Goal: Task Accomplishment & Management: Manage account settings

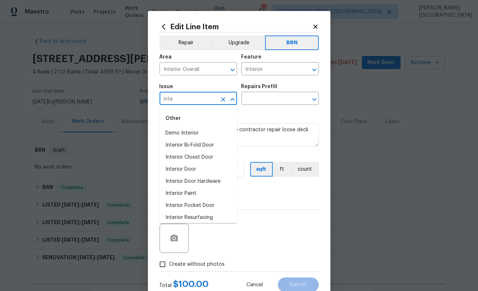
scroll to position [136, 0]
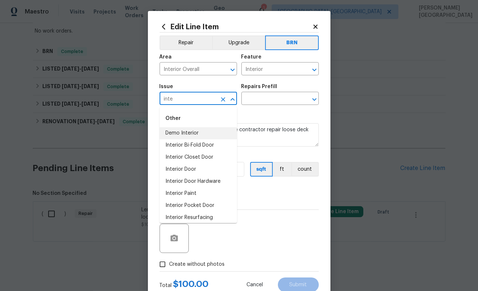
click at [196, 134] on li "Demo Interior" at bounding box center [198, 133] width 77 height 12
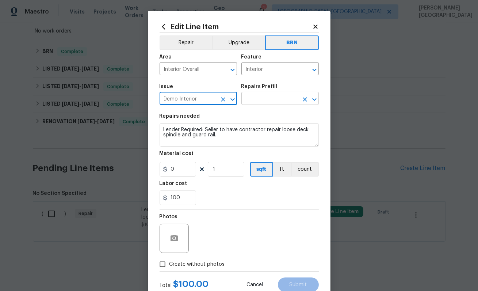
type input "Demo Interior"
click at [252, 97] on input "text" at bounding box center [269, 98] width 57 height 11
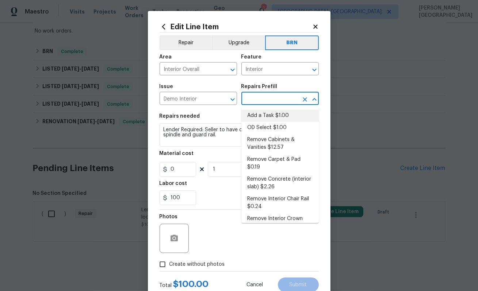
click at [260, 119] on li "Add a Task $1.00" at bounding box center [279, 116] width 77 height 12
type input "Demolition"
type input "Add a Task $1.00"
type input "1"
click at [190, 134] on textarea "HPM to detail" at bounding box center [239, 134] width 159 height 23
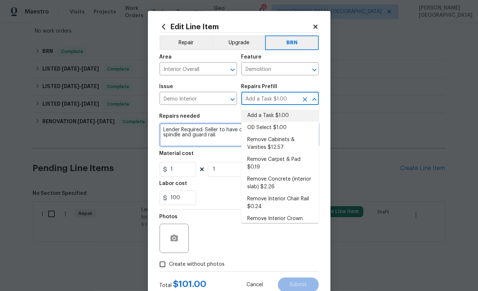
click at [190, 134] on textarea "HPM to detail" at bounding box center [239, 134] width 159 height 23
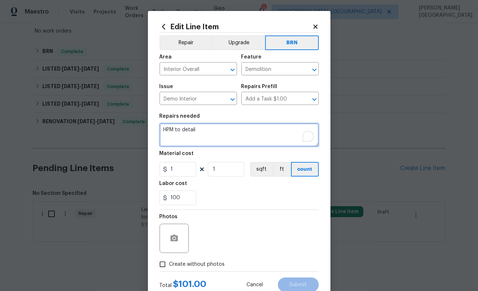
paste textarea "Lender Required: Seller to have contractor repair loose deck spindle and guard …"
type textarea "Lender Required: Seller to have contractor repair loose deck spindle and guard …"
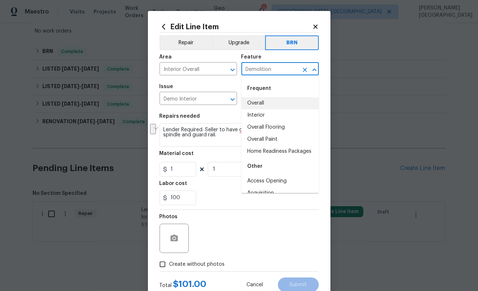
click at [245, 72] on input "Demolition" at bounding box center [269, 69] width 57 height 11
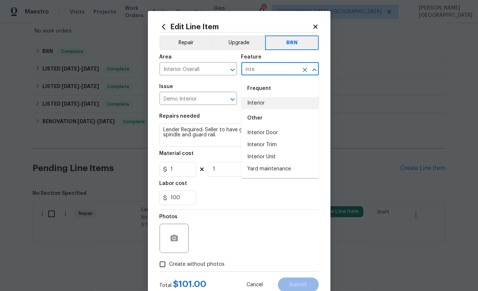
click at [264, 103] on li "Interior" at bounding box center [279, 103] width 77 height 12
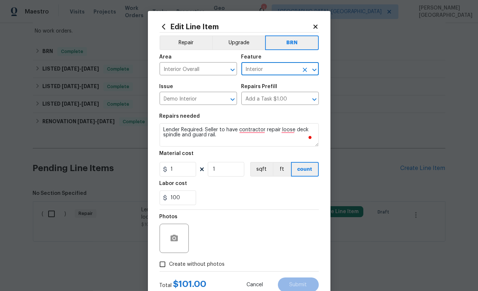
type input "Interior"
click at [172, 169] on input "1" at bounding box center [178, 169] width 37 height 15
type input "0"
click at [176, 237] on icon "button" at bounding box center [174, 237] width 7 height 7
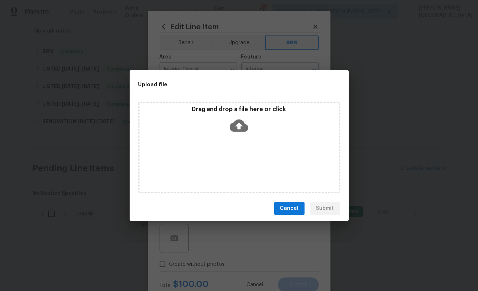
click at [239, 125] on icon at bounding box center [239, 125] width 19 height 19
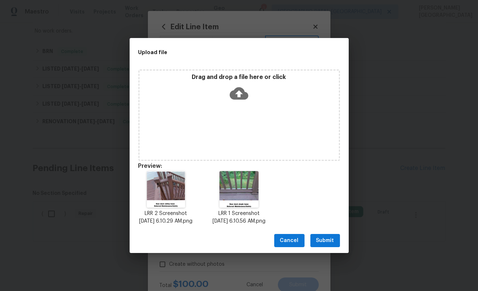
click at [329, 244] on span "Submit" at bounding box center [325, 240] width 18 height 9
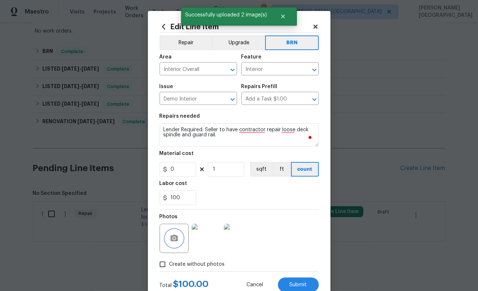
scroll to position [24, 0]
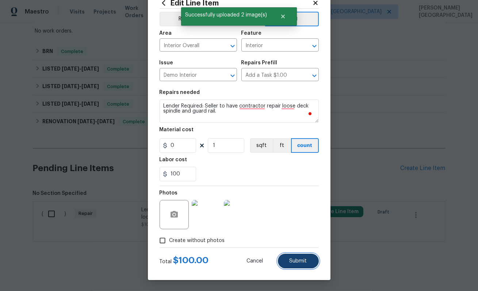
click at [291, 261] on span "Submit" at bounding box center [299, 260] width 18 height 5
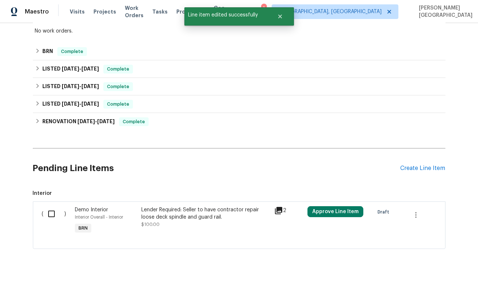
click at [49, 213] on input "checkbox" at bounding box center [54, 213] width 21 height 15
checkbox input "true"
click at [426, 270] on span "Create Work Order" at bounding box center [436, 272] width 49 height 9
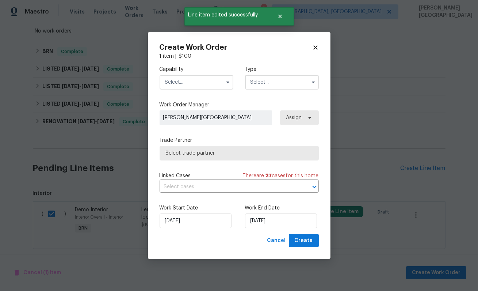
click at [176, 75] on input "text" at bounding box center [197, 82] width 74 height 15
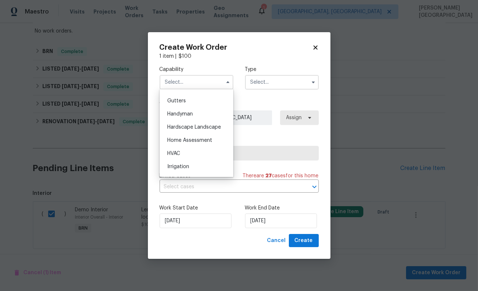
scroll to position [386, 0]
click at [181, 114] on span "Handyman" at bounding box center [180, 113] width 26 height 5
type input "Handyman"
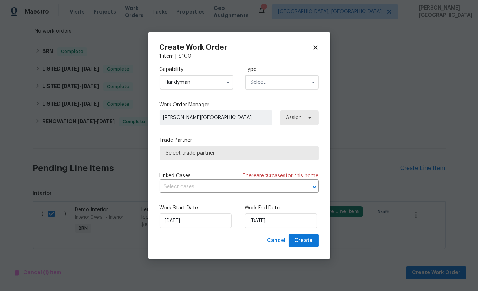
click at [255, 83] on input "text" at bounding box center [282, 82] width 74 height 15
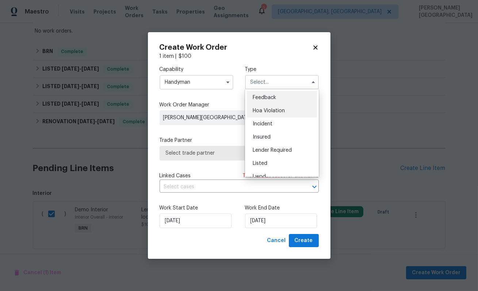
scroll to position [87, 0]
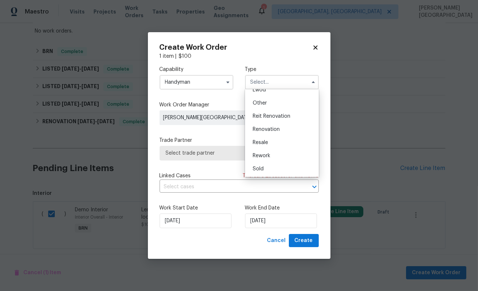
click at [270, 141] on div "Resale" at bounding box center [282, 142] width 70 height 13
type input "Resale"
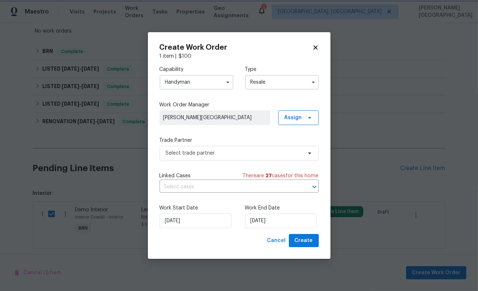
scroll to position [0, 0]
click at [232, 188] on input "text" at bounding box center [229, 186] width 139 height 11
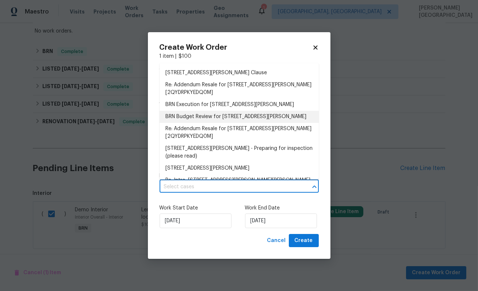
scroll to position [76, 0]
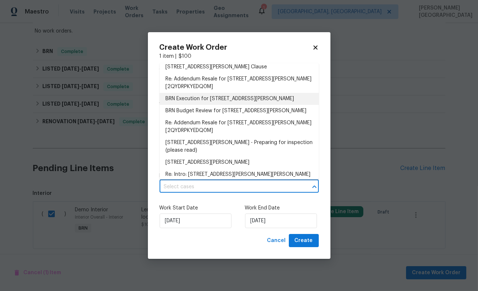
click at [207, 105] on li "BRN Execution for 1110 Robert Pointe Way, Lawrenceville, GA 30045" at bounding box center [239, 99] width 159 height 12
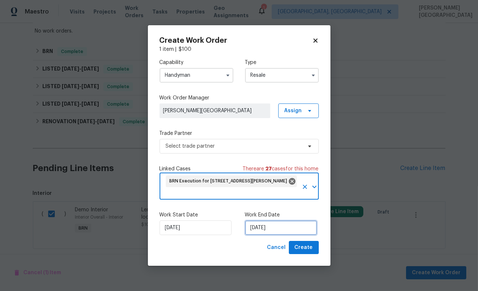
click at [264, 232] on input "10/2/2025" at bounding box center [281, 227] width 72 height 15
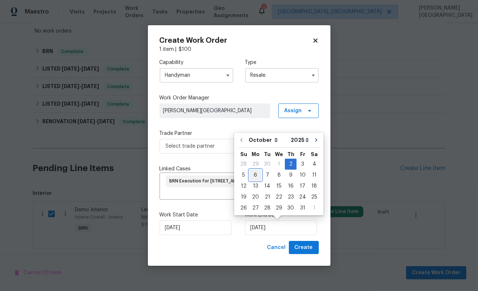
click at [252, 175] on div "6" at bounding box center [255, 175] width 12 height 10
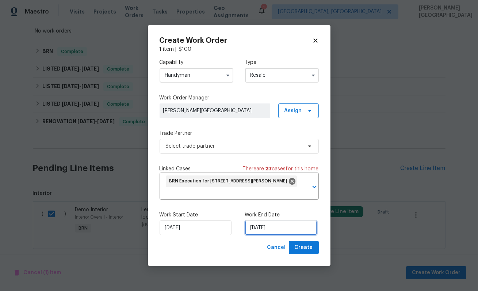
click at [271, 228] on input "[DATE]" at bounding box center [281, 227] width 72 height 15
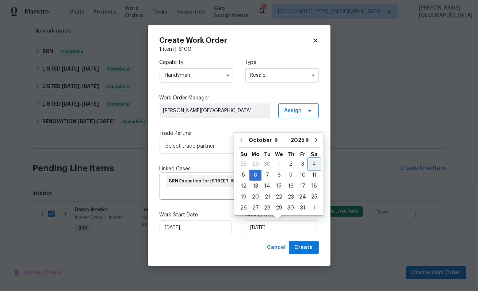
click at [312, 163] on div "4" at bounding box center [314, 164] width 11 height 10
type input "10/4/2025"
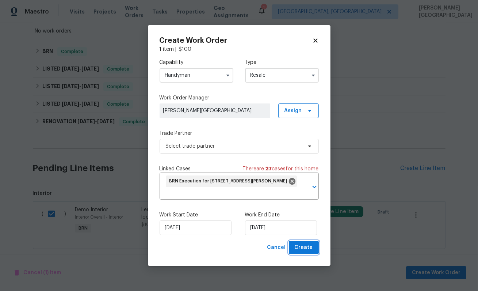
click at [301, 244] on span "Create" at bounding box center [304, 247] width 18 height 9
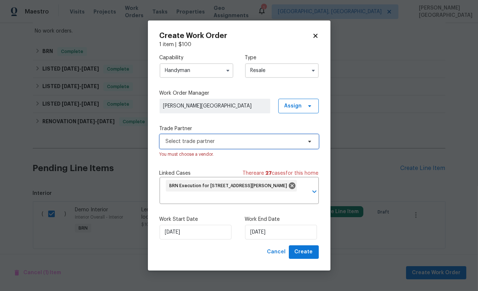
click at [211, 145] on span "Select trade partner" at bounding box center [239, 141] width 159 height 15
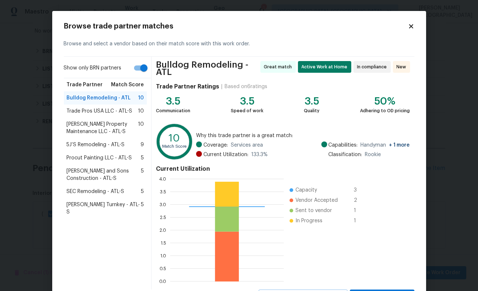
scroll to position [34, 0]
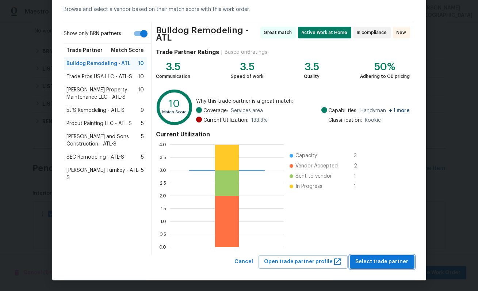
click at [380, 260] on span "Select trade partner" at bounding box center [382, 261] width 53 height 9
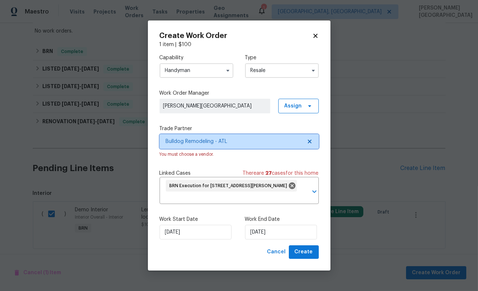
scroll to position [0, 0]
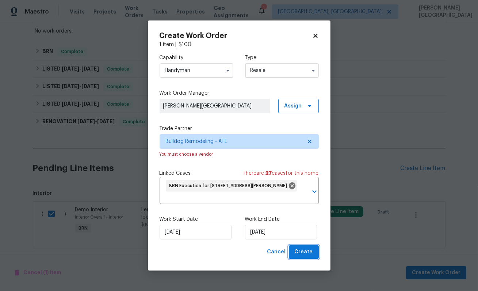
click at [298, 248] on span "Create" at bounding box center [304, 251] width 18 height 9
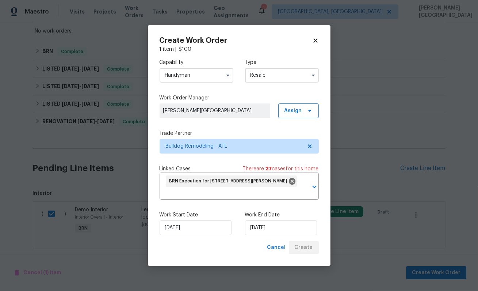
checkbox input "false"
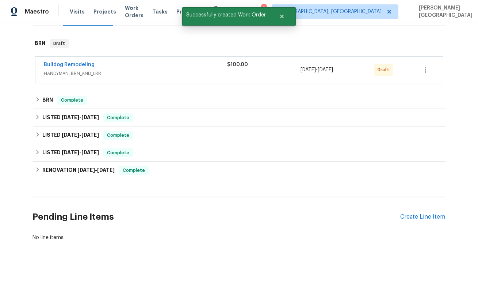
scroll to position [106, 0]
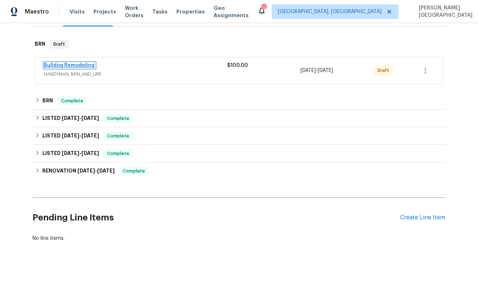
click at [51, 66] on link "Bulldog Remodeling" at bounding box center [69, 65] width 51 height 5
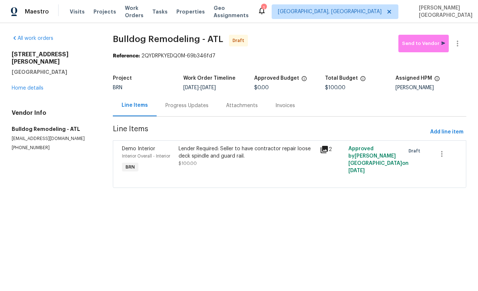
click at [324, 164] on div "2" at bounding box center [332, 160] width 28 height 34
click at [365, 168] on span "10/2/2025" at bounding box center [356, 170] width 16 height 5
click at [176, 111] on div "Progress Updates" at bounding box center [187, 106] width 61 height 22
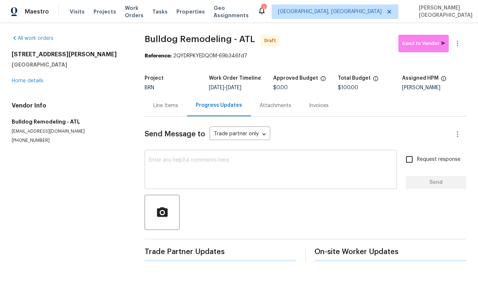
click at [173, 170] on textarea at bounding box center [271, 170] width 244 height 26
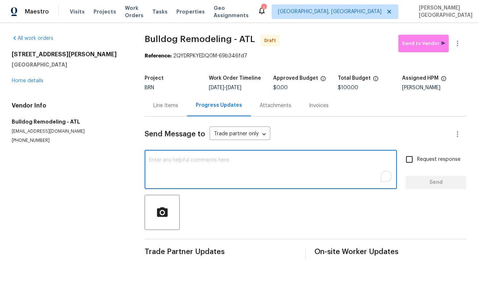
paste textarea "This is [PERSON_NAME] from Opendoor. Please confirm receipt of the work order d…"
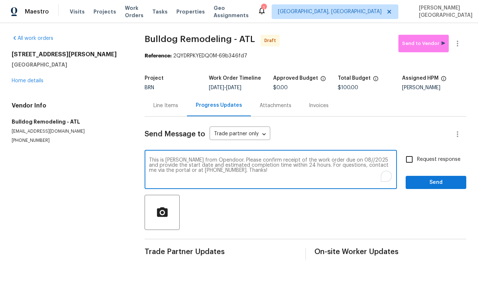
click at [341, 159] on textarea "This is [PERSON_NAME] from Opendoor. Please confirm receipt of the work order d…" at bounding box center [271, 170] width 244 height 26
type textarea "This is Isabel from Opendoor. Please confirm receipt of the work order due on 1…"
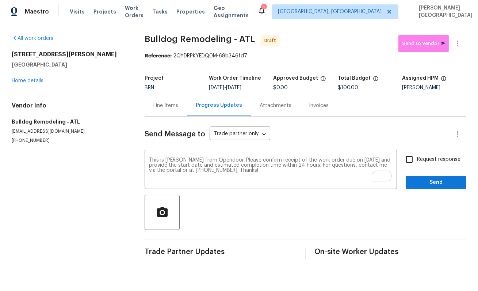
click at [419, 161] on span "Request response" at bounding box center [438, 160] width 43 height 8
click at [417, 161] on input "Request response" at bounding box center [409, 159] width 15 height 15
checkbox input "true"
click at [427, 186] on span "Send" at bounding box center [436, 182] width 49 height 9
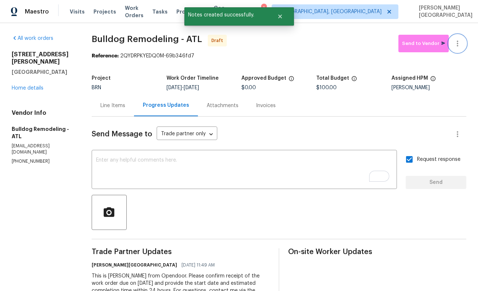
click at [459, 41] on icon "button" at bounding box center [457, 43] width 9 height 9
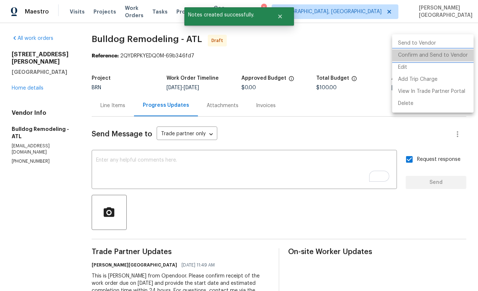
click at [442, 55] on li "Confirm and Send to Vendor" at bounding box center [432, 55] width 81 height 12
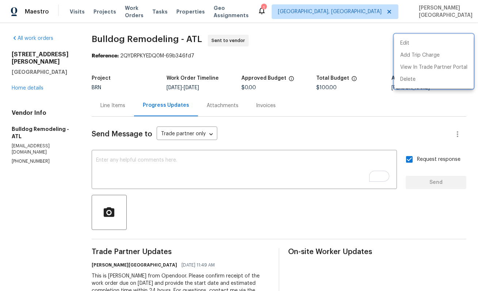
click at [383, 115] on div at bounding box center [239, 145] width 478 height 291
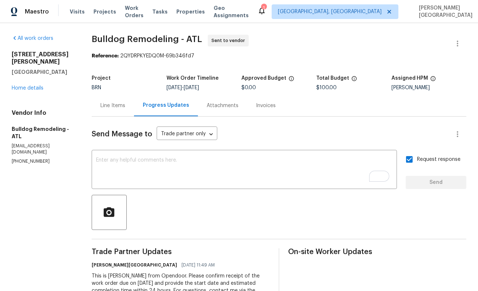
click at [38, 84] on div "1110 Robert Pointe Way Lawrenceville, GA 30045 Home details" at bounding box center [43, 71] width 62 height 41
click at [34, 85] on link "Home details" at bounding box center [28, 87] width 32 height 5
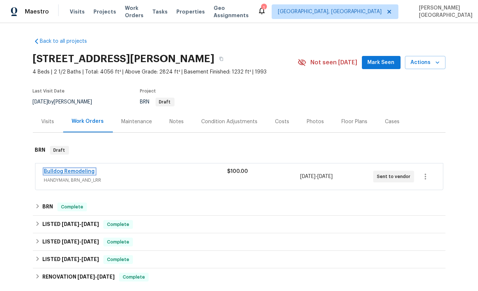
click at [83, 170] on link "Bulldog Remodeling" at bounding box center [69, 171] width 51 height 5
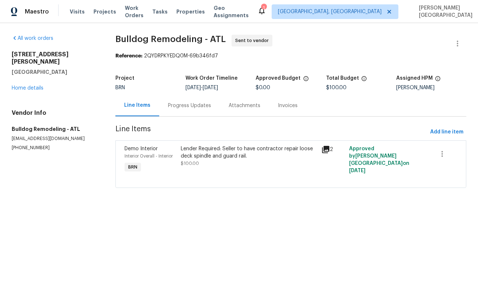
click at [191, 108] on div "Progress Updates" at bounding box center [189, 105] width 43 height 7
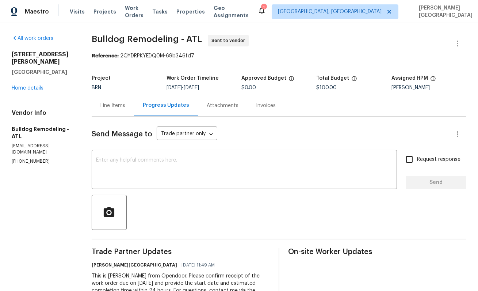
click at [267, 106] on div "Invoices" at bounding box center [266, 105] width 20 height 7
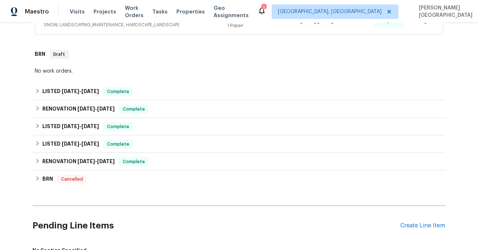
scroll to position [324, 0]
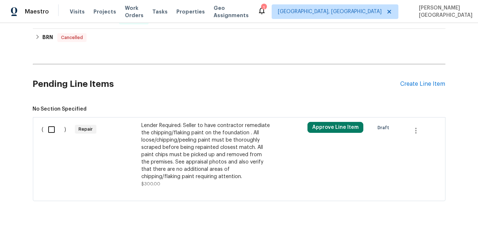
click at [191, 159] on div "Lender Required: Seller to have contractor remediate the chipping/flaking paint…" at bounding box center [205, 151] width 129 height 58
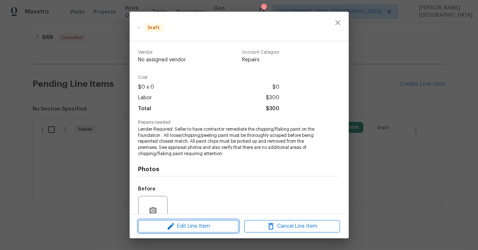
click at [194, 225] on span "Edit Line Item" at bounding box center [189, 226] width 96 height 9
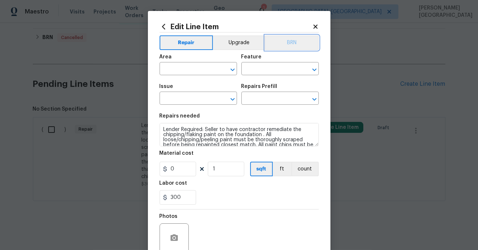
click at [289, 42] on button "BRN" at bounding box center [292, 42] width 54 height 15
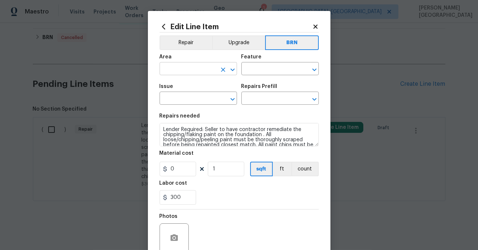
click at [189, 68] on input "text" at bounding box center [188, 69] width 57 height 11
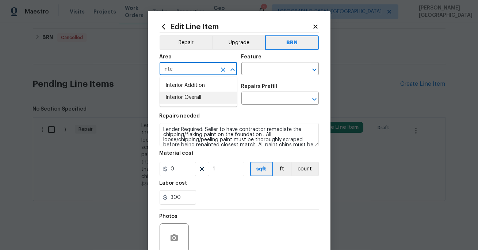
click at [191, 97] on li "Interior Overall" at bounding box center [198, 98] width 77 height 12
type input "Interior Overall"
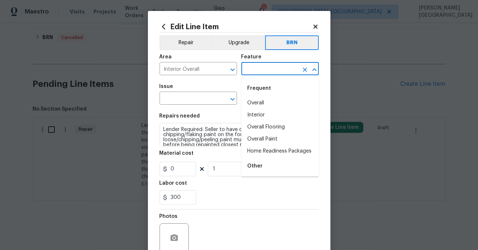
click at [271, 65] on input "text" at bounding box center [269, 69] width 57 height 11
type input "u"
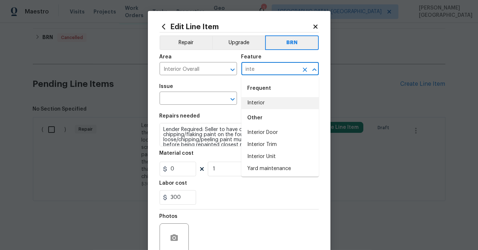
click at [258, 101] on li "Interior" at bounding box center [279, 103] width 77 height 12
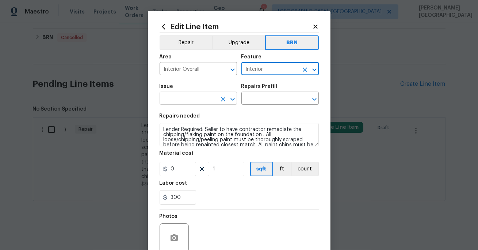
type input "Interior"
click at [177, 104] on input "text" at bounding box center [188, 98] width 57 height 11
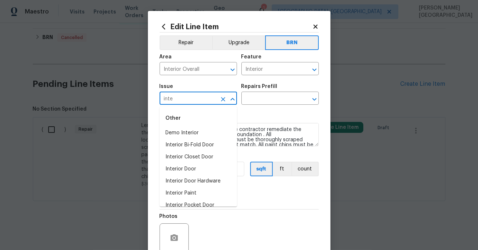
click at [186, 130] on li "Demo Interior" at bounding box center [198, 133] width 77 height 12
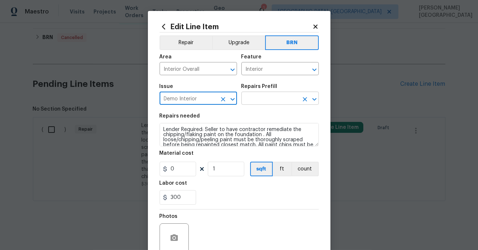
type input "Demo Interior"
click at [253, 102] on input "text" at bounding box center [269, 98] width 57 height 11
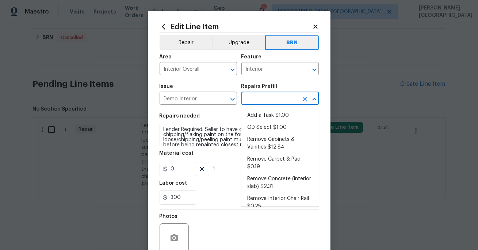
type input "n"
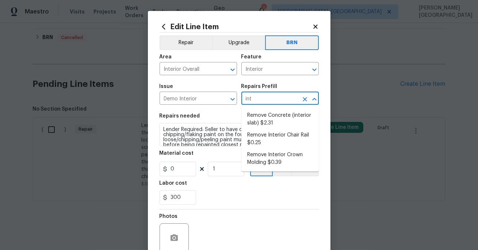
type input "inte"
click at [267, 122] on li "Remove Concrete (interior slab) $2.31" at bounding box center [279, 120] width 77 height 20
type input "Demolition"
type input "Remove Concrete (interior slab) $2.31"
type textarea "Demo/remove and properly dispose of the concrete (1''-4'') as outlined by the P…"
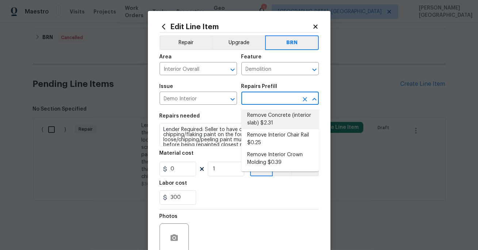
type input "2.31"
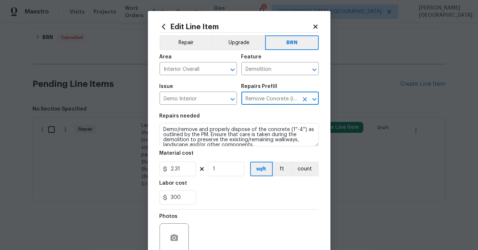
type input "Remove Concrete (interior slab) $2.31"
click at [188, 157] on div "Material cost" at bounding box center [239, 155] width 159 height 9
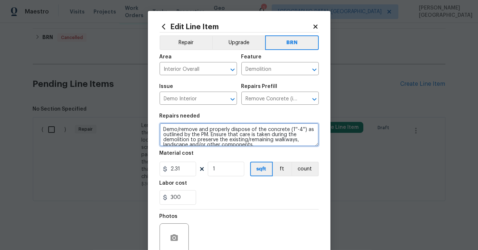
click at [188, 141] on textarea "Demo/remove and properly dispose of the concrete (1''-4'') as outlined by the P…" at bounding box center [239, 134] width 159 height 23
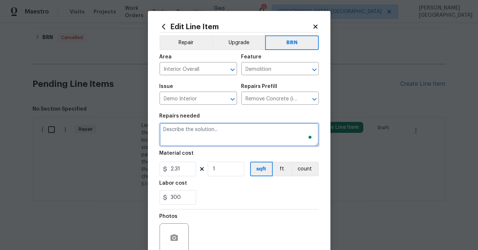
paste textarea "Lender Required: Seller to have contractor remediate the chipping/flaking paint…"
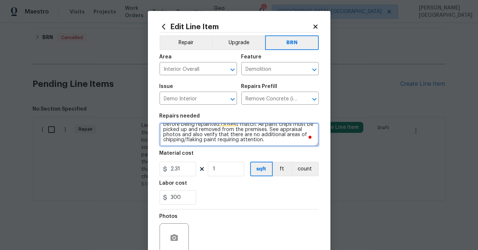
scroll to position [22, 0]
type textarea "Lender Required: Seller to have contractor remediate the chipping/flaking paint…"
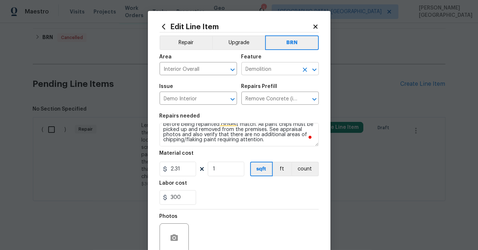
click at [274, 66] on input "Demolition" at bounding box center [269, 69] width 57 height 11
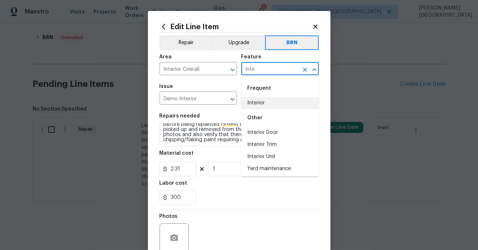
click at [262, 102] on li "Interior" at bounding box center [279, 103] width 77 height 12
type input "Interior"
click at [262, 102] on input "Remove Concrete (interior slab) $2.31" at bounding box center [269, 98] width 57 height 11
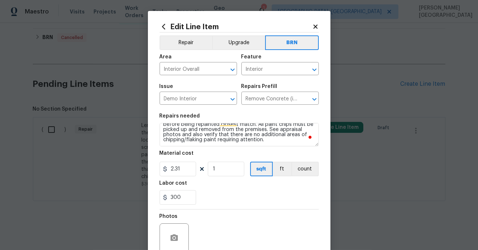
click at [189, 181] on div "Labor cost" at bounding box center [239, 185] width 159 height 9
click at [176, 171] on input "2.31" at bounding box center [178, 169] width 37 height 15
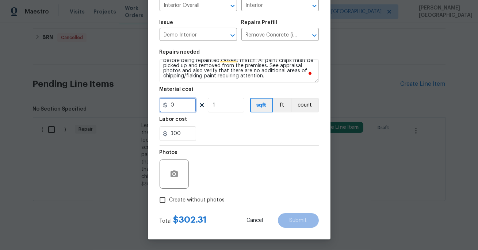
type input "0"
click at [174, 172] on icon "button" at bounding box center [174, 174] width 7 height 7
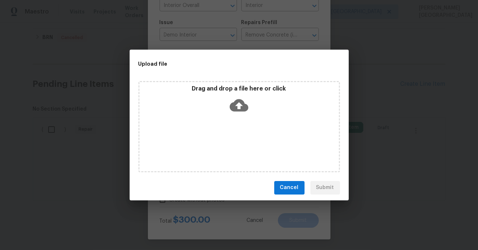
click at [240, 104] on icon at bounding box center [239, 105] width 19 height 19
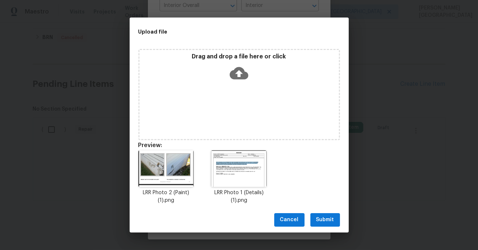
click at [326, 220] on span "Submit" at bounding box center [325, 219] width 18 height 9
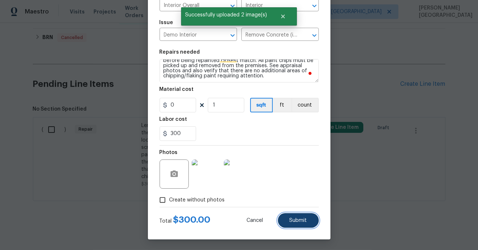
click at [279, 220] on button "Submit" at bounding box center [298, 220] width 41 height 15
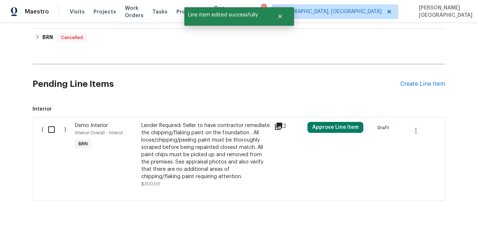
click at [50, 129] on input "checkbox" at bounding box center [54, 129] width 21 height 15
checkbox input "true"
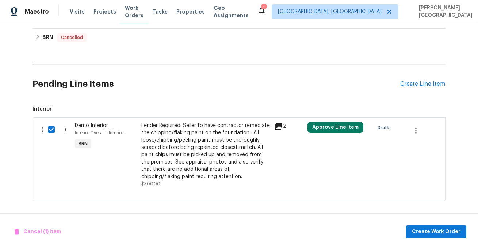
click at [417, 224] on div "Cancel (1) Item Create Work Order" at bounding box center [239, 231] width 478 height 37
click at [420, 232] on span "Create Work Order" at bounding box center [436, 232] width 49 height 9
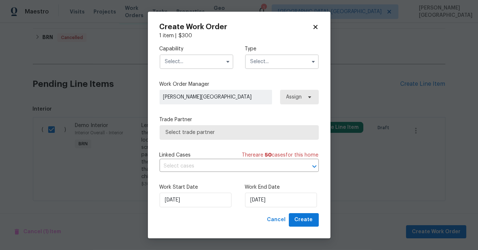
click at [187, 64] on input "text" at bounding box center [197, 61] width 74 height 15
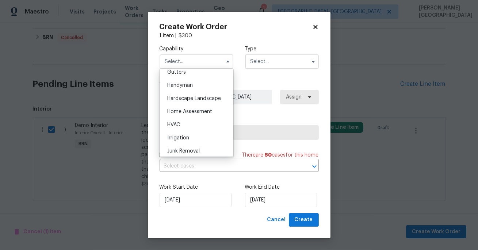
scroll to position [383, 0]
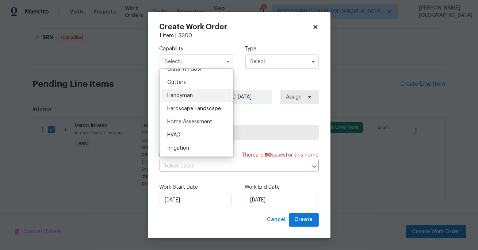
click at [181, 93] on span "Handyman" at bounding box center [180, 95] width 26 height 5
type input "Handyman"
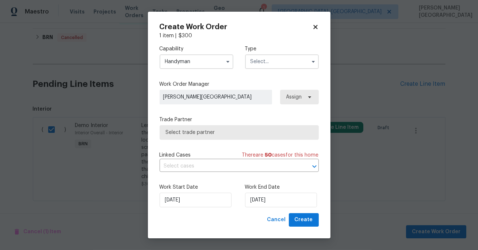
click at [271, 61] on input "text" at bounding box center [282, 61] width 74 height 15
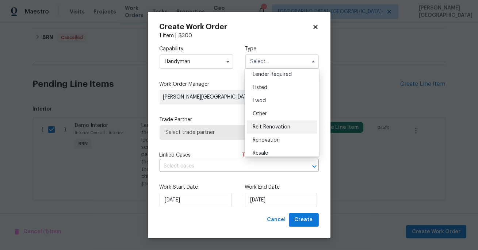
scroll to position [0, 0]
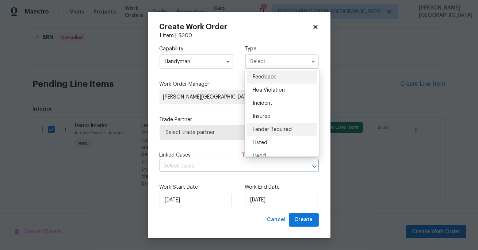
click at [270, 130] on span "Lender Required" at bounding box center [272, 129] width 39 height 5
type input "Lender Required"
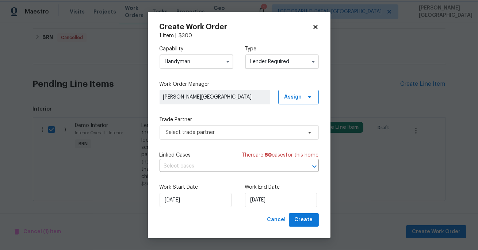
scroll to position [0, 0]
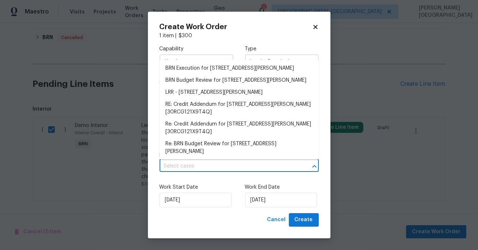
click at [191, 167] on input "text" at bounding box center [229, 166] width 139 height 11
click at [203, 71] on li "BRN Execution for 6448 Clifton Hills Dr, Saint Louis, MO 63139" at bounding box center [239, 68] width 159 height 12
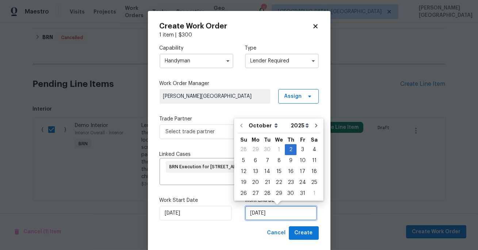
click at [257, 209] on input "10/2/2025" at bounding box center [281, 213] width 72 height 15
click at [314, 148] on div "4" at bounding box center [314, 150] width 11 height 10
type input "10/4/2025"
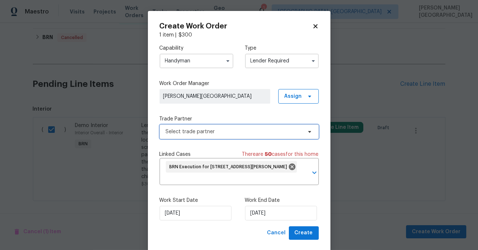
click at [211, 132] on span "Select trade partner" at bounding box center [234, 131] width 136 height 7
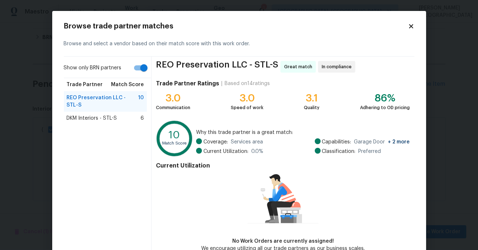
scroll to position [42, 0]
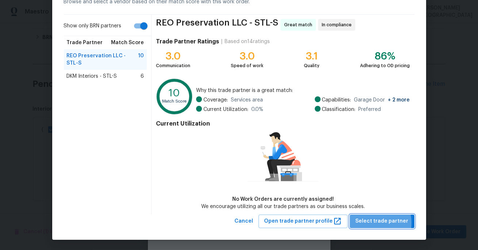
click at [371, 222] on span "Select trade partner" at bounding box center [382, 221] width 53 height 9
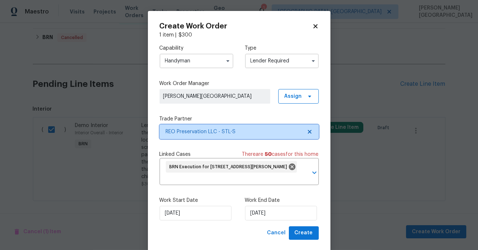
scroll to position [0, 0]
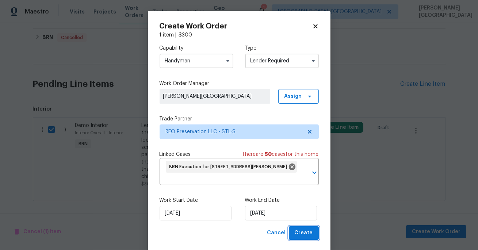
click at [297, 232] on span "Create" at bounding box center [304, 233] width 18 height 9
checkbox input "false"
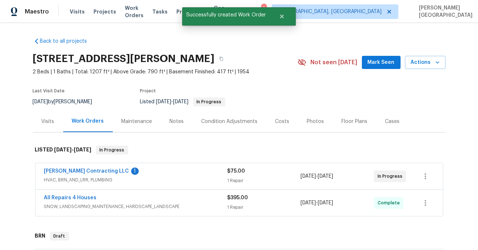
scroll to position [116, 0]
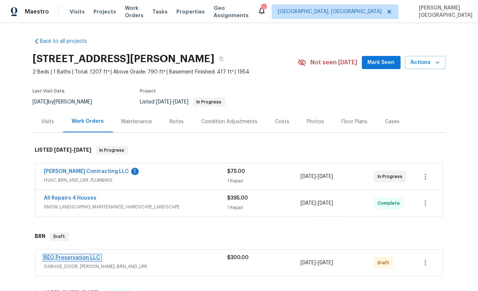
click at [91, 257] on link "REO Preservation LLC" at bounding box center [72, 257] width 56 height 5
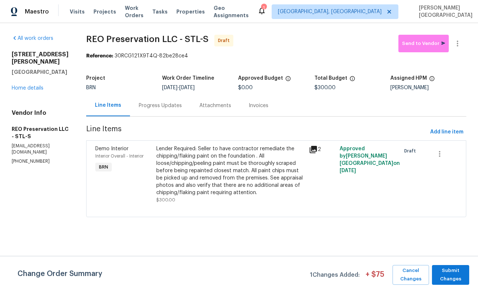
click at [141, 109] on div "Progress Updates" at bounding box center [160, 106] width 61 height 22
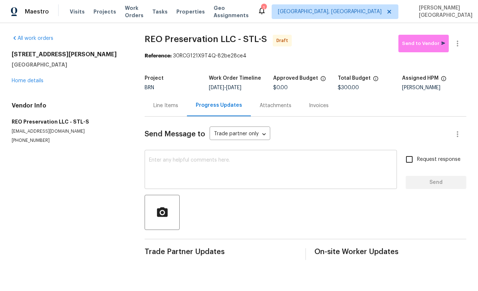
click at [181, 166] on textarea at bounding box center [271, 170] width 244 height 26
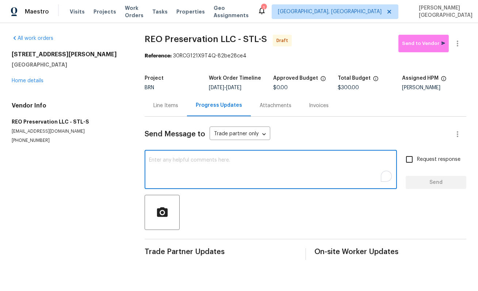
paste textarea "This is Isabel from Opendoor. Please confirm receipt of the work order due on 0…"
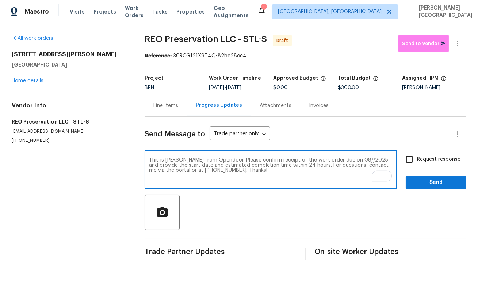
click at [342, 157] on div "This is Isabel from Opendoor. Please confirm receipt of the work order due on 0…" at bounding box center [271, 170] width 252 height 37
click at [342, 159] on textarea "This is Isabel from Opendoor. Please confirm receipt of the work order due on 0…" at bounding box center [271, 170] width 244 height 26
type textarea "This is Isabel from Opendoor. Please confirm receipt of the work order due on 1…"
click at [414, 157] on input "Request response" at bounding box center [409, 159] width 15 height 15
checkbox input "true"
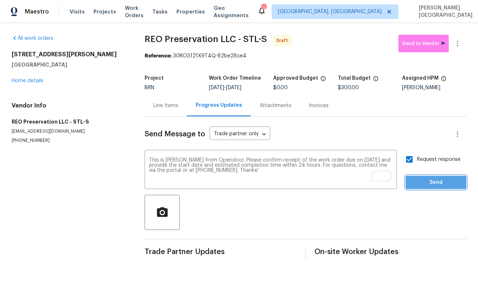
click at [420, 181] on span "Send" at bounding box center [436, 182] width 49 height 9
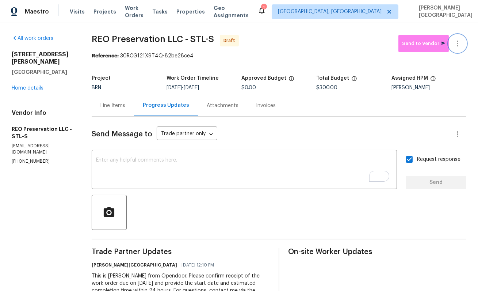
click at [462, 43] on button "button" at bounding box center [458, 44] width 18 height 18
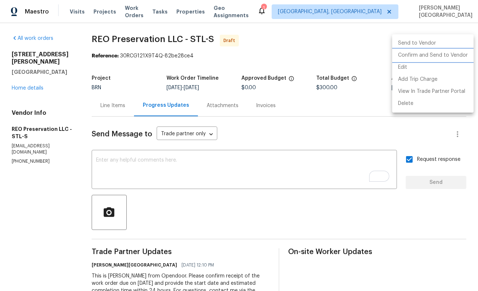
click at [432, 56] on li "Confirm and Send to Vendor" at bounding box center [432, 55] width 81 height 12
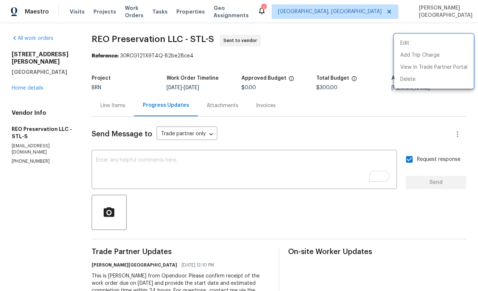
click at [35, 81] on div at bounding box center [239, 145] width 478 height 291
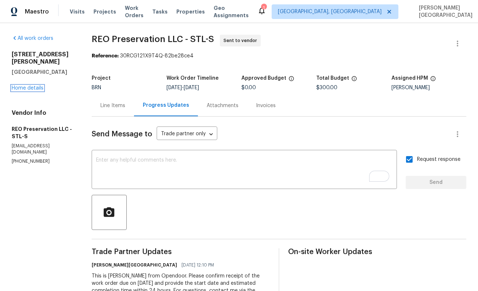
click at [35, 85] on link "Home details" at bounding box center [28, 87] width 32 height 5
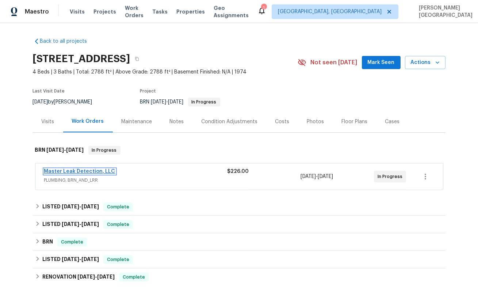
click at [104, 170] on link "Master Leak Detection, LLC" at bounding box center [79, 171] width 71 height 5
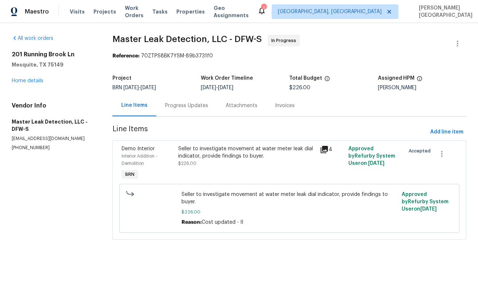
click at [188, 110] on div "Progress Updates" at bounding box center [186, 106] width 61 height 22
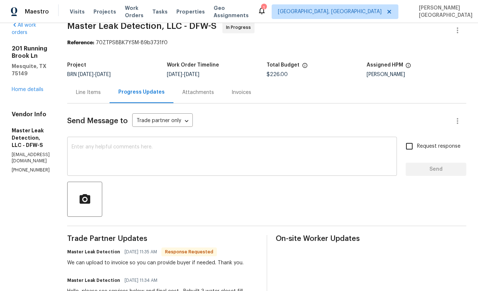
scroll to position [14, 0]
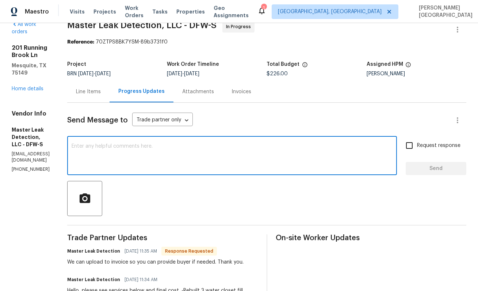
click at [137, 162] on textarea at bounding box center [232, 157] width 321 height 26
type textarea "Yes, it is uploaded?"
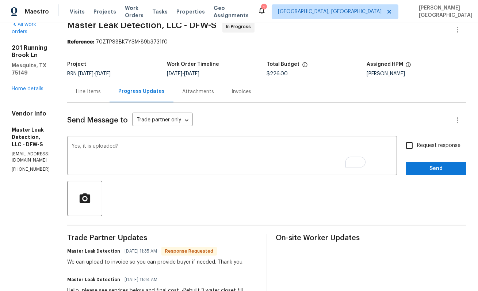
click at [418, 149] on span "Request response" at bounding box center [438, 146] width 43 height 8
click at [417, 149] on input "Request response" at bounding box center [409, 145] width 15 height 15
checkbox input "true"
click at [424, 173] on button "Send" at bounding box center [436, 169] width 61 height 14
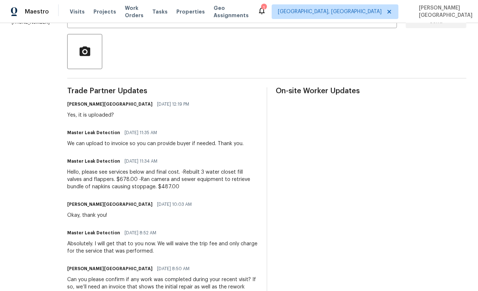
scroll to position [161, 0]
drag, startPoint x: 92, startPoint y: 113, endPoint x: 164, endPoint y: 185, distance: 101.7
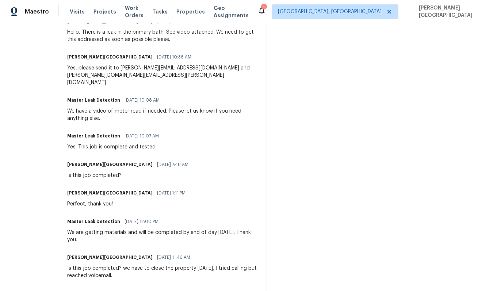
scroll to position [825, 0]
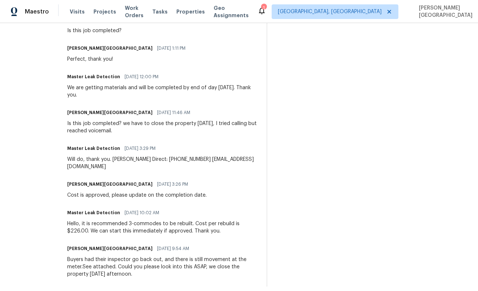
click at [169, 268] on div "Buyers had their inspector go back out, and there is still movement at the mete…" at bounding box center [162, 267] width 191 height 22
copy div "Yes, it is uploaded? Master Leak Detection 10/02/2025 11:35 AM We can upload to…"
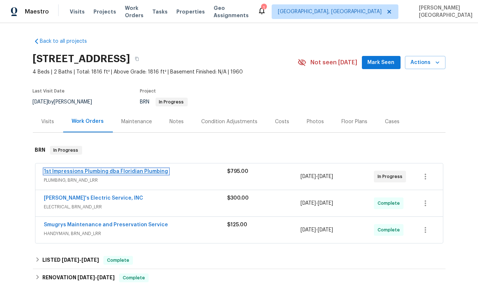
click at [125, 172] on link "1st Impressions Plumbing dba Floridian Plumbing" at bounding box center [106, 171] width 124 height 5
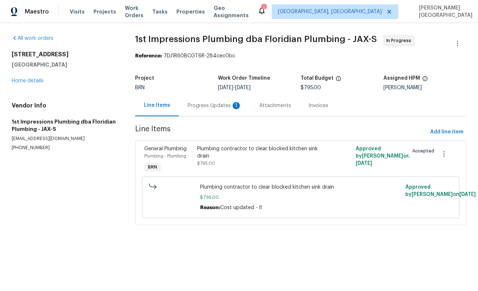
click at [201, 110] on div "Progress Updates 1" at bounding box center [215, 106] width 72 height 22
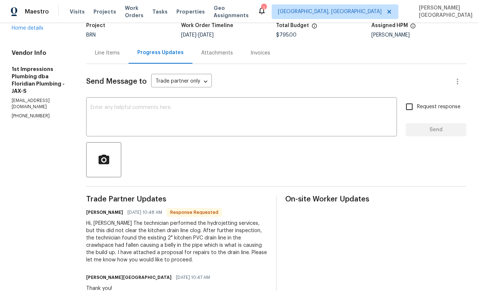
scroll to position [54, 0]
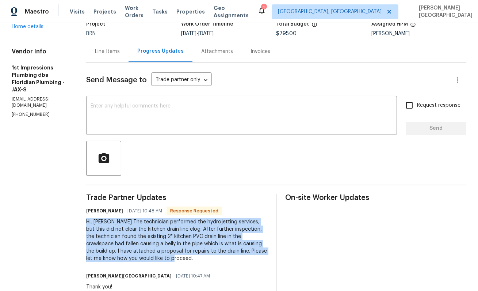
drag, startPoint x: 71, startPoint y: 221, endPoint x: 116, endPoint y: 262, distance: 60.5
copy div "Hi, Isabel The technician performed the hydrojetting services, but this did not…"
click at [97, 114] on textarea at bounding box center [242, 116] width 302 height 26
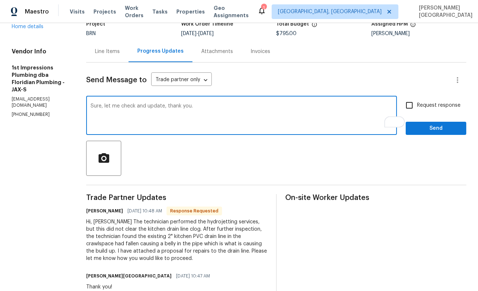
type textarea "Sure, let me check and update, thank you."
click at [409, 107] on input "Request response" at bounding box center [409, 105] width 15 height 15
checkbox input "true"
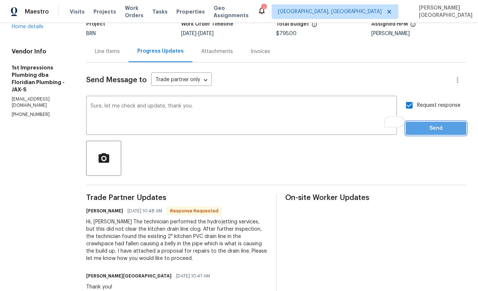
click at [417, 132] on span "Send" at bounding box center [436, 128] width 49 height 9
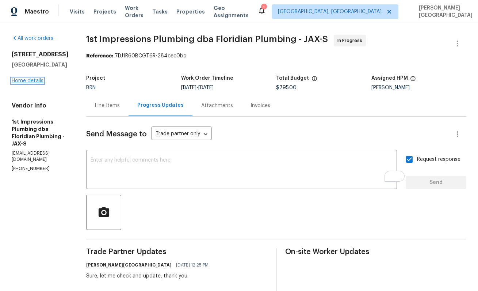
click at [33, 83] on link "Home details" at bounding box center [28, 80] width 32 height 5
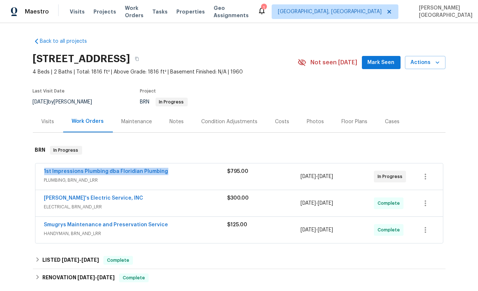
drag, startPoint x: 175, startPoint y: 171, endPoint x: 29, endPoint y: 169, distance: 146.5
click at [29, 169] on div "Back to all projects 5453 S South Bend Cir N, Jacksonville, FL 32207 4 Beds | 2…" at bounding box center [239, 157] width 478 height 268
copy link "1st Impressions Plumbing dba Floridian Plumbing"
click at [102, 175] on div "1st Impressions Plumbing dba Floridian Plumbing" at bounding box center [135, 172] width 183 height 9
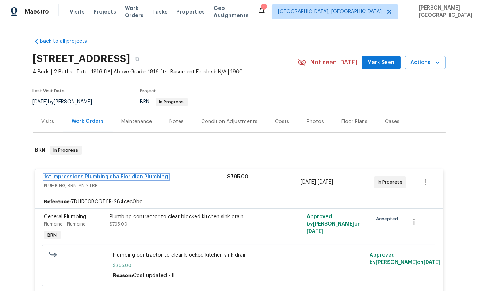
click at [104, 177] on link "1st Impressions Plumbing dba Floridian Plumbing" at bounding box center [106, 176] width 124 height 5
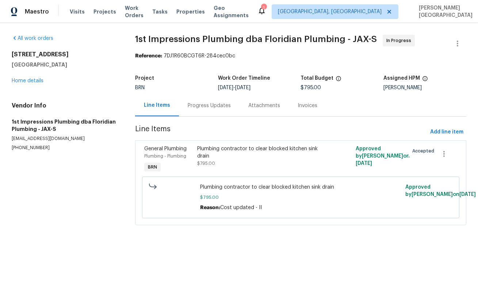
click at [213, 160] on div "Plumbing contractor to clear blocked kitchen sink drain $795.00" at bounding box center [261, 156] width 128 height 22
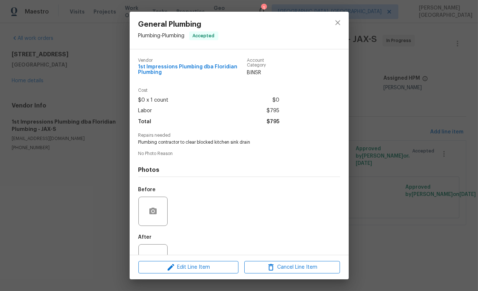
click at [177, 139] on div "Repairs needed Plumbing contractor to clear blocked kitchen sink drain" at bounding box center [239, 139] width 202 height 12
click at [179, 143] on span "Plumbing contractor to clear blocked kitchen sink drain" at bounding box center [228, 142] width 181 height 6
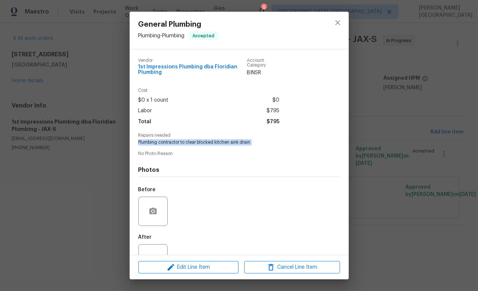
click at [179, 143] on span "Plumbing contractor to clear blocked kitchen sink drain" at bounding box center [228, 142] width 181 height 6
copy span "Plumbing contractor to clear blocked kitchen sink drain"
click at [427, 143] on div "General Plumbing Plumbing - Plumbing Accepted Vendor 1st Impressions Plumbing d…" at bounding box center [239, 145] width 478 height 291
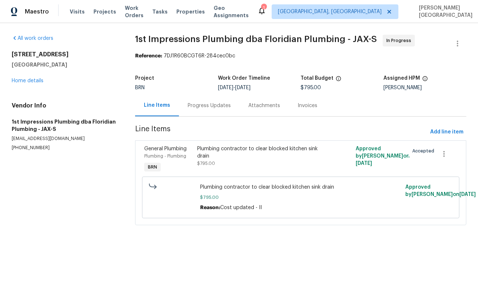
click at [199, 103] on div "Progress Updates" at bounding box center [209, 105] width 43 height 7
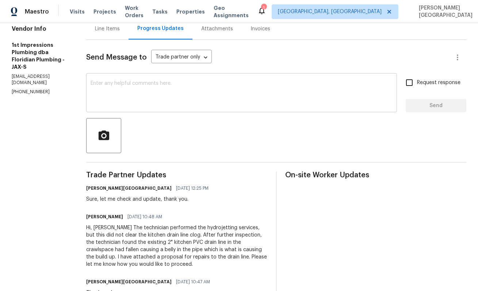
scroll to position [83, 0]
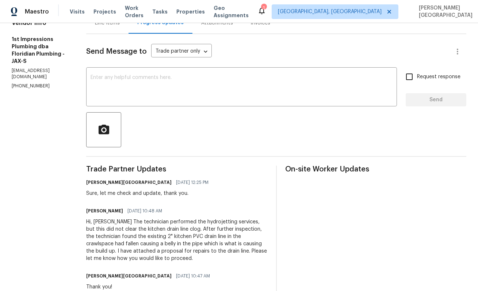
click at [139, 226] on div "Hi, Isabel The technician performed the hydrojetting services, but this did not…" at bounding box center [176, 240] width 181 height 44
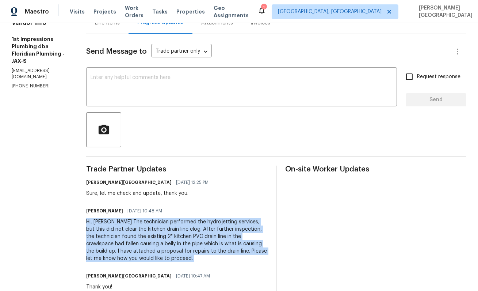
copy div "Hi, Isabel The technician performed the hydrojetting services, but this did not…"
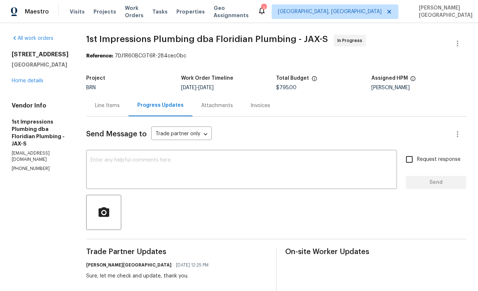
click at [276, 86] on span "$795.00" at bounding box center [286, 87] width 20 height 5
copy span "$795.00"
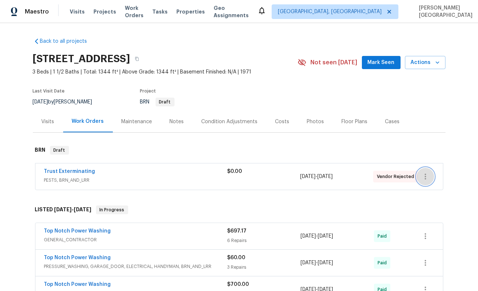
click at [426, 175] on icon "button" at bounding box center [425, 176] width 9 height 9
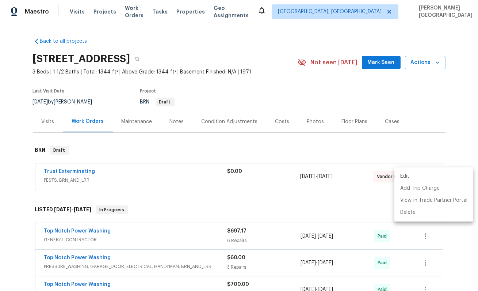
click at [407, 176] on li "Edit" at bounding box center [433, 176] width 79 height 12
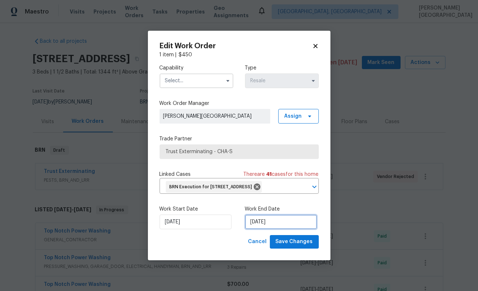
click at [259, 229] on input "[DATE]" at bounding box center [281, 221] width 72 height 15
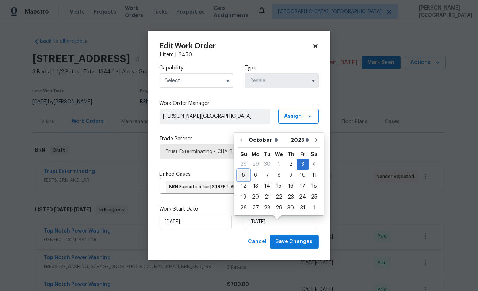
click at [245, 175] on div "5" at bounding box center [244, 175] width 12 height 10
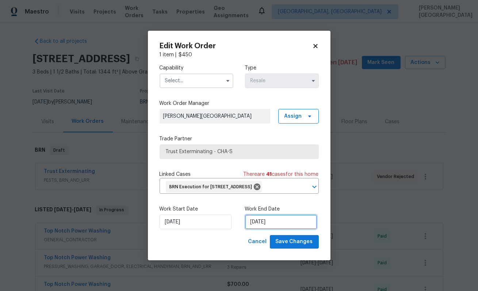
click at [256, 225] on input "[DATE]" at bounding box center [281, 221] width 72 height 15
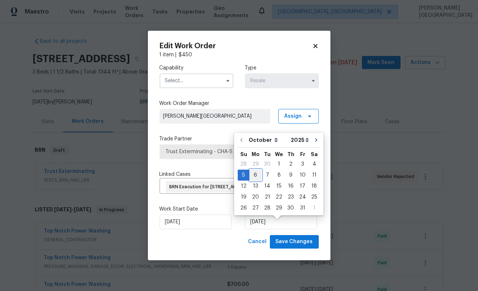
click at [250, 174] on div "6" at bounding box center [255, 175] width 12 height 10
type input "[DATE]"
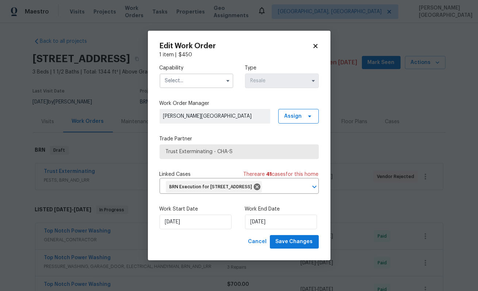
click at [183, 76] on input "text" at bounding box center [197, 80] width 74 height 15
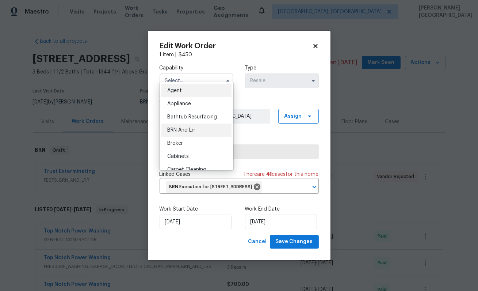
click at [186, 129] on span "BRN And Lrr" at bounding box center [181, 129] width 28 height 5
type input "BRN And Lrr"
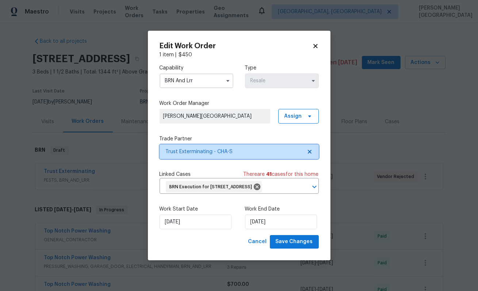
click at [200, 148] on span "Trust Exterminating - CHA-S" at bounding box center [234, 151] width 136 height 7
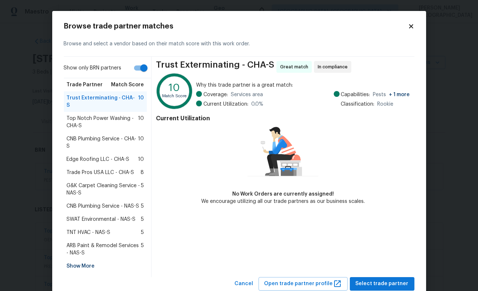
click at [91, 259] on div "Show More" at bounding box center [105, 265] width 83 height 13
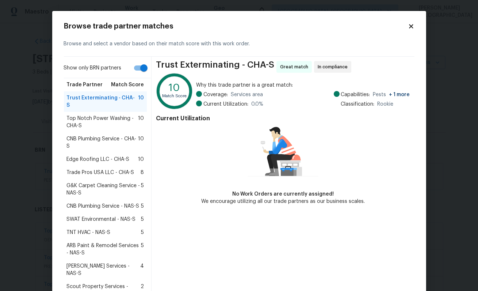
click at [96, 166] on div "Trade Pros USA LLC - CHA-S 8" at bounding box center [105, 172] width 83 height 13
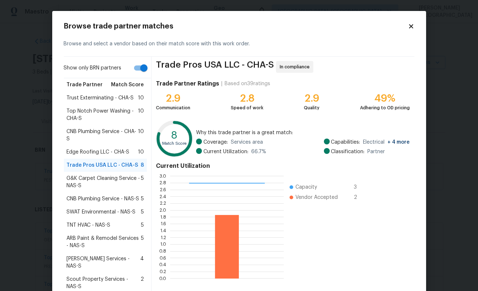
scroll to position [35, 0]
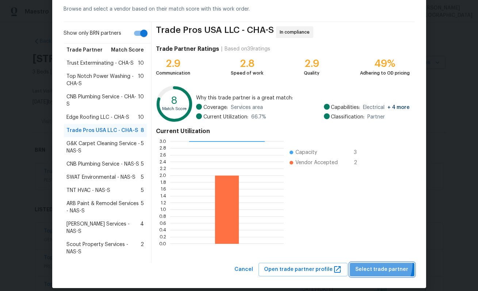
click at [374, 263] on button "Select trade partner" at bounding box center [382, 270] width 65 height 14
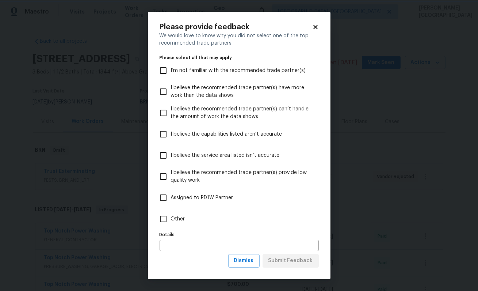
scroll to position [0, 0]
click at [242, 265] on button "Dismiss" at bounding box center [243, 261] width 31 height 14
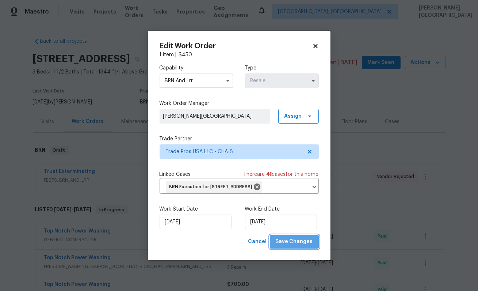
click at [297, 246] on span "Save Changes" at bounding box center [294, 241] width 37 height 9
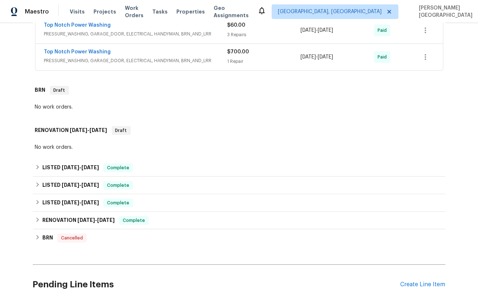
scroll to position [174, 0]
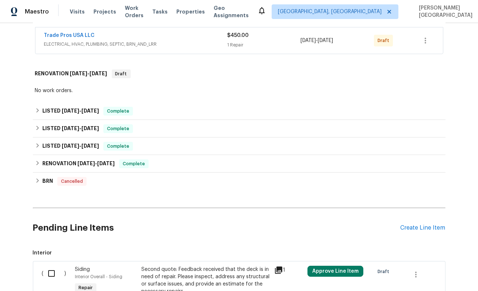
scroll to position [123, 0]
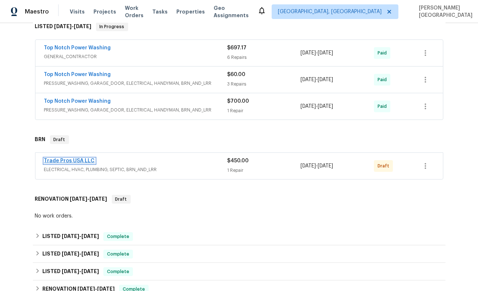
click at [77, 160] on link "Trade Pros USA LLC" at bounding box center [69, 160] width 51 height 5
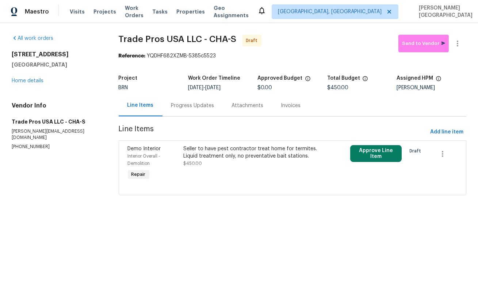
click at [195, 107] on div "Progress Updates" at bounding box center [192, 105] width 43 height 7
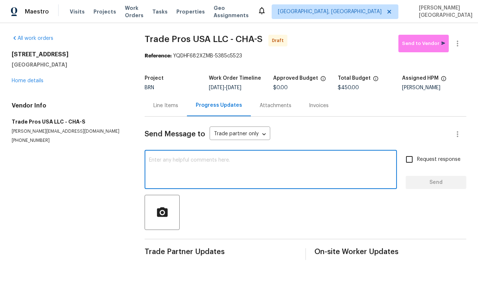
click at [177, 165] on textarea at bounding box center [271, 170] width 244 height 26
paste textarea "This is [PERSON_NAME] from Opendoor. Please confirm receipt of the work order d…"
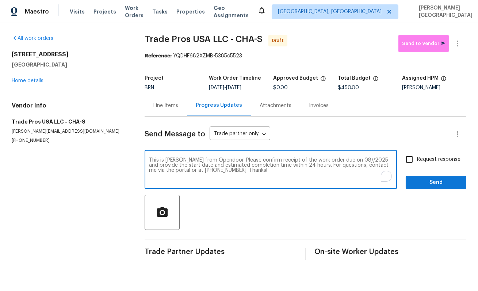
click at [342, 160] on textarea "This is [PERSON_NAME] from Opendoor. Please confirm receipt of the work order d…" at bounding box center [271, 170] width 244 height 26
type textarea "This is [PERSON_NAME] from Opendoor. Please confirm receipt of the work order d…"
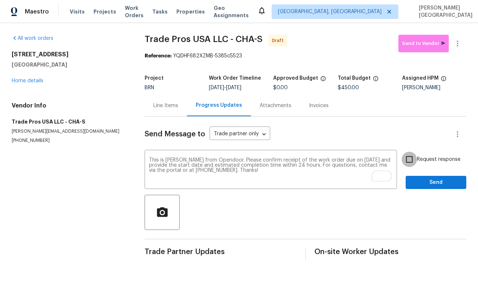
click at [410, 158] on input "Request response" at bounding box center [409, 159] width 15 height 15
checkbox input "true"
click at [443, 182] on span "Send" at bounding box center [436, 182] width 49 height 9
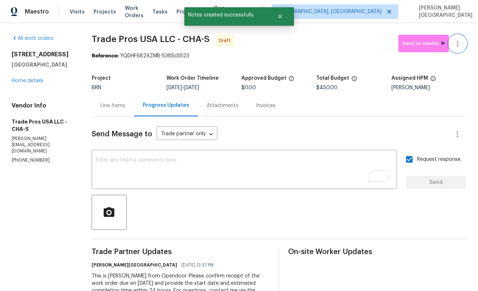
click at [458, 44] on icon "button" at bounding box center [457, 44] width 1 height 6
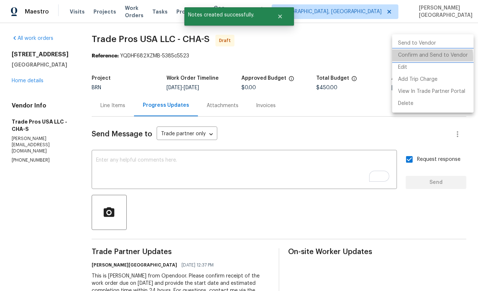
click at [421, 57] on li "Confirm and Send to Vendor" at bounding box center [432, 55] width 81 height 12
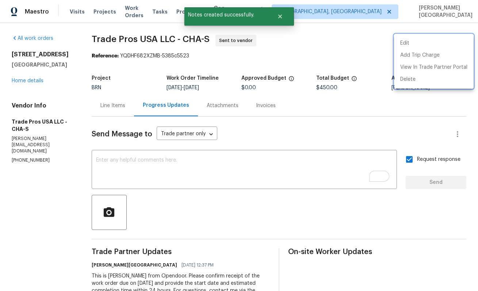
click at [23, 88] on div at bounding box center [239, 145] width 478 height 291
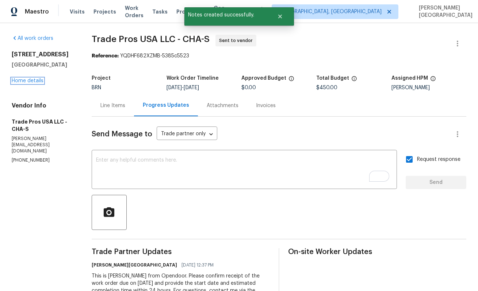
click at [23, 83] on link "Home details" at bounding box center [28, 80] width 32 height 5
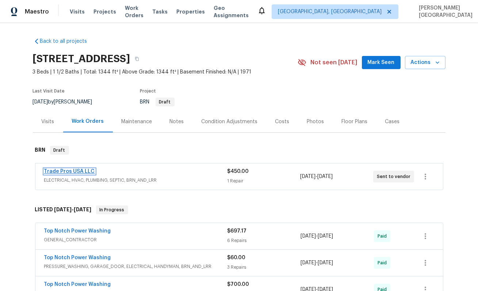
click at [74, 171] on link "Trade Pros USA LLC" at bounding box center [69, 171] width 51 height 5
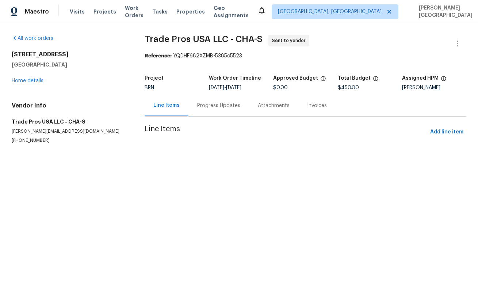
click at [200, 108] on div "Progress Updates" at bounding box center [218, 105] width 43 height 7
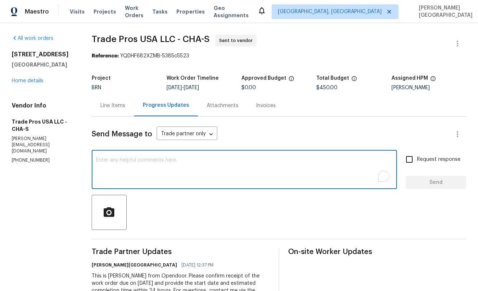
click at [162, 166] on textarea "To enrich screen reader interactions, please activate Accessibility in Grammarl…" at bounding box center [244, 170] width 297 height 26
click at [168, 163] on textarea "Could you please sub out" at bounding box center [244, 170] width 297 height 26
type textarea "Could you please sub out for the pest work?"
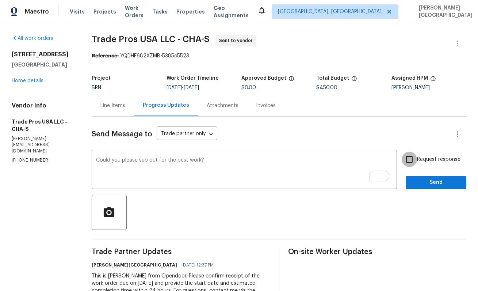
click at [406, 162] on input "Request response" at bounding box center [409, 159] width 15 height 15
checkbox input "true"
click at [415, 180] on span "Send" at bounding box center [436, 182] width 49 height 9
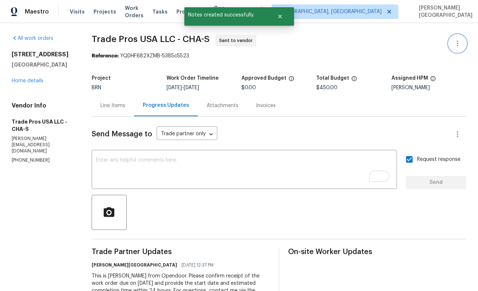
click at [455, 47] on icon "button" at bounding box center [457, 43] width 9 height 9
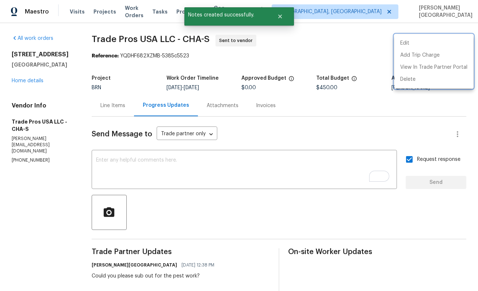
click at [18, 85] on div at bounding box center [239, 145] width 478 height 291
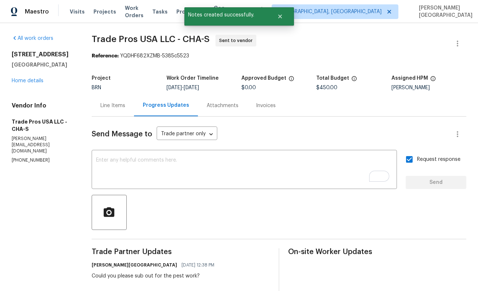
click at [14, 84] on div "523 Pinewood Cir Fort Oglethorpe, GA 30742 Home details" at bounding box center [43, 68] width 62 height 34
click at [15, 83] on link "Home details" at bounding box center [28, 80] width 32 height 5
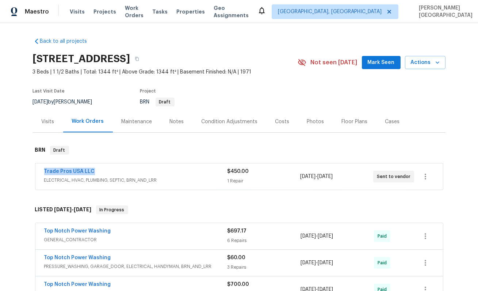
drag, startPoint x: 108, startPoint y: 169, endPoint x: 38, endPoint y: 167, distance: 69.8
click at [38, 167] on div "Trade Pros USA LLC ELECTRICAL, HVAC, PLUMBING, SEPTIC, BRN_AND_LRR $450.00 1 Re…" at bounding box center [239, 176] width 408 height 26
copy link "Trade Pros USA LLC"
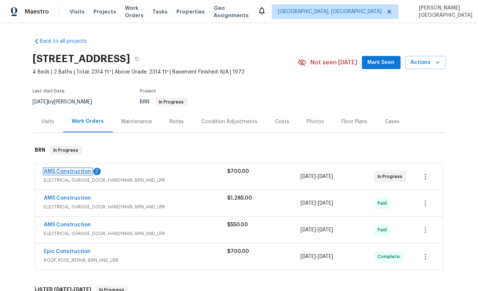
click at [73, 169] on link "AMS Construction" at bounding box center [67, 171] width 47 height 5
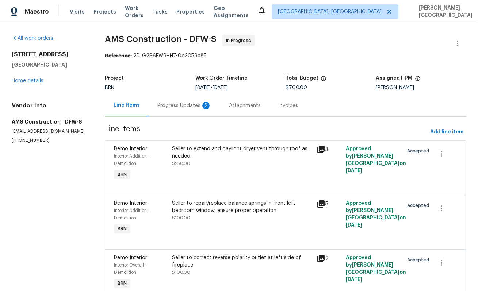
click at [187, 112] on div "Progress Updates 2" at bounding box center [185, 106] width 72 height 22
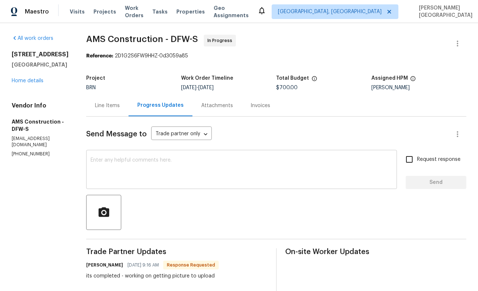
click at [122, 158] on textarea at bounding box center [242, 170] width 302 height 26
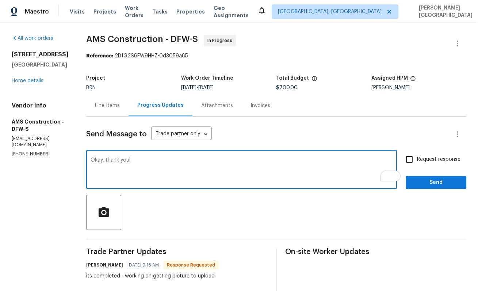
type textarea "Okay, thank you!"
click at [410, 161] on input "Request response" at bounding box center [409, 159] width 15 height 15
checkbox input "true"
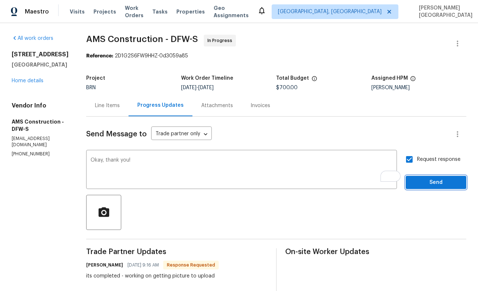
click at [415, 186] on span "Send" at bounding box center [436, 182] width 49 height 9
